Goal: Understand process/instructions: Learn how to perform a task or action

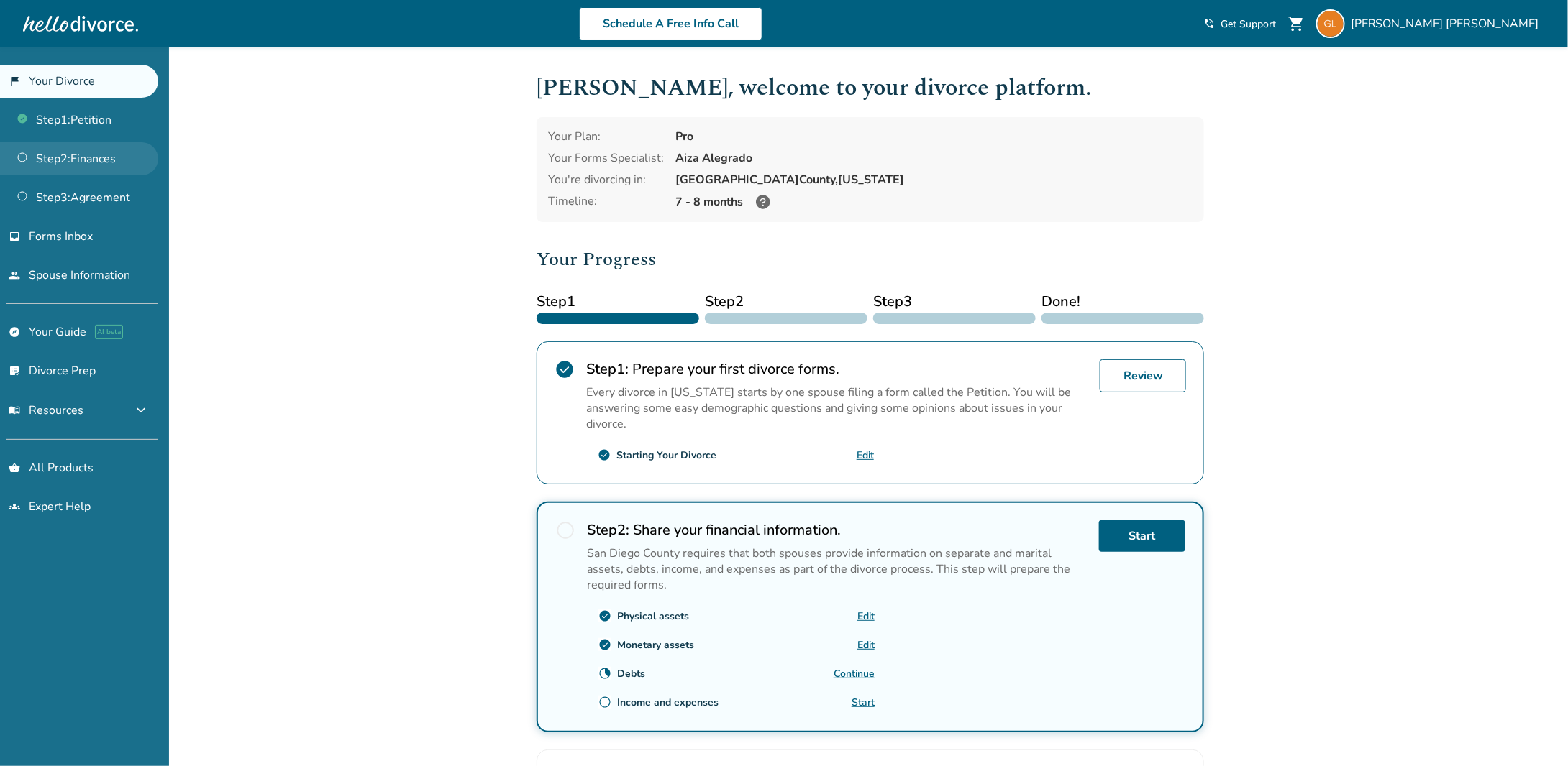
click at [83, 162] on link "Step 2 : Finances" at bounding box center [79, 159] width 158 height 33
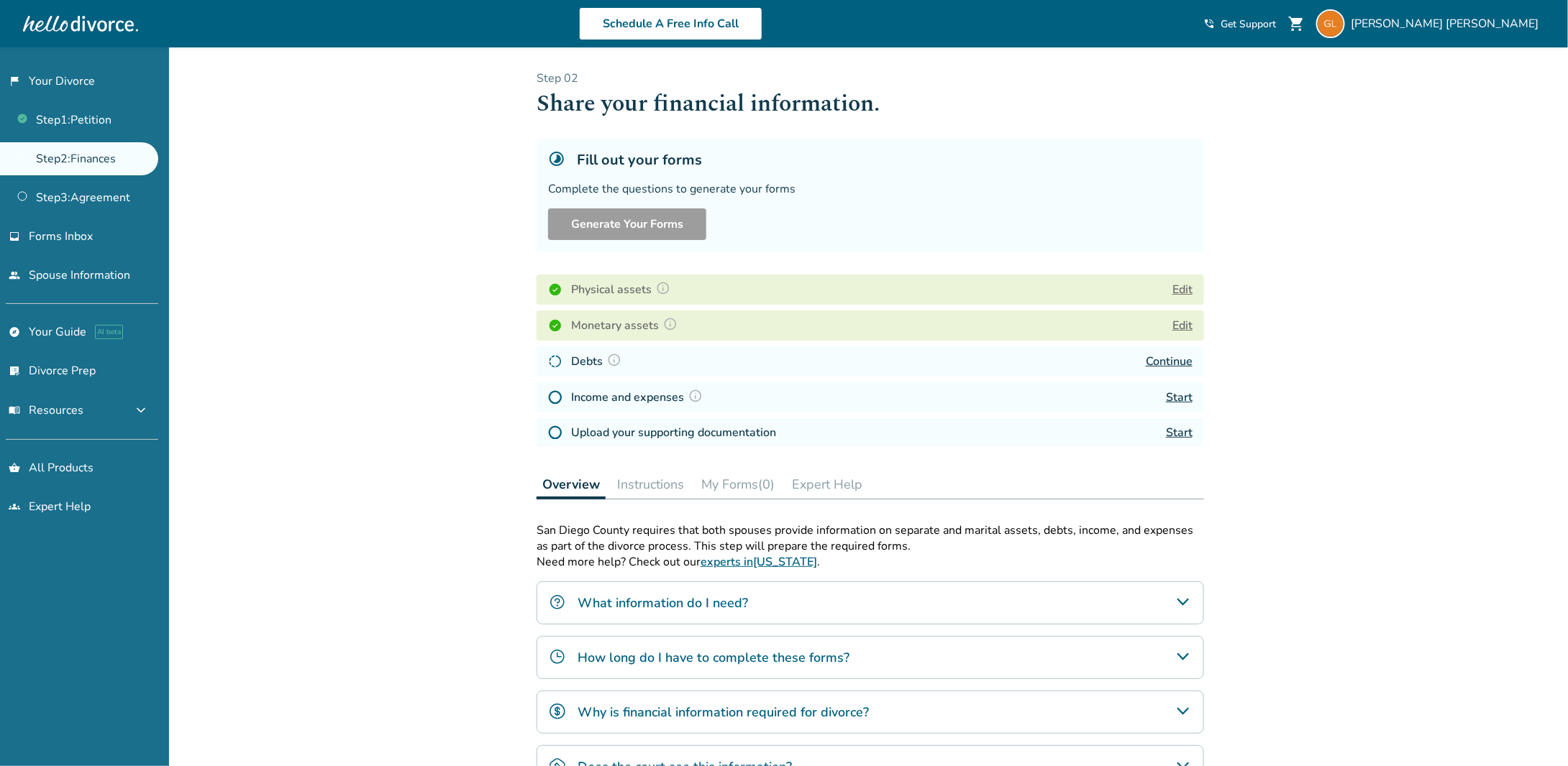
click at [1168, 365] on link "Continue" at bounding box center [1168, 361] width 47 height 16
